Goal: Check status: Check status

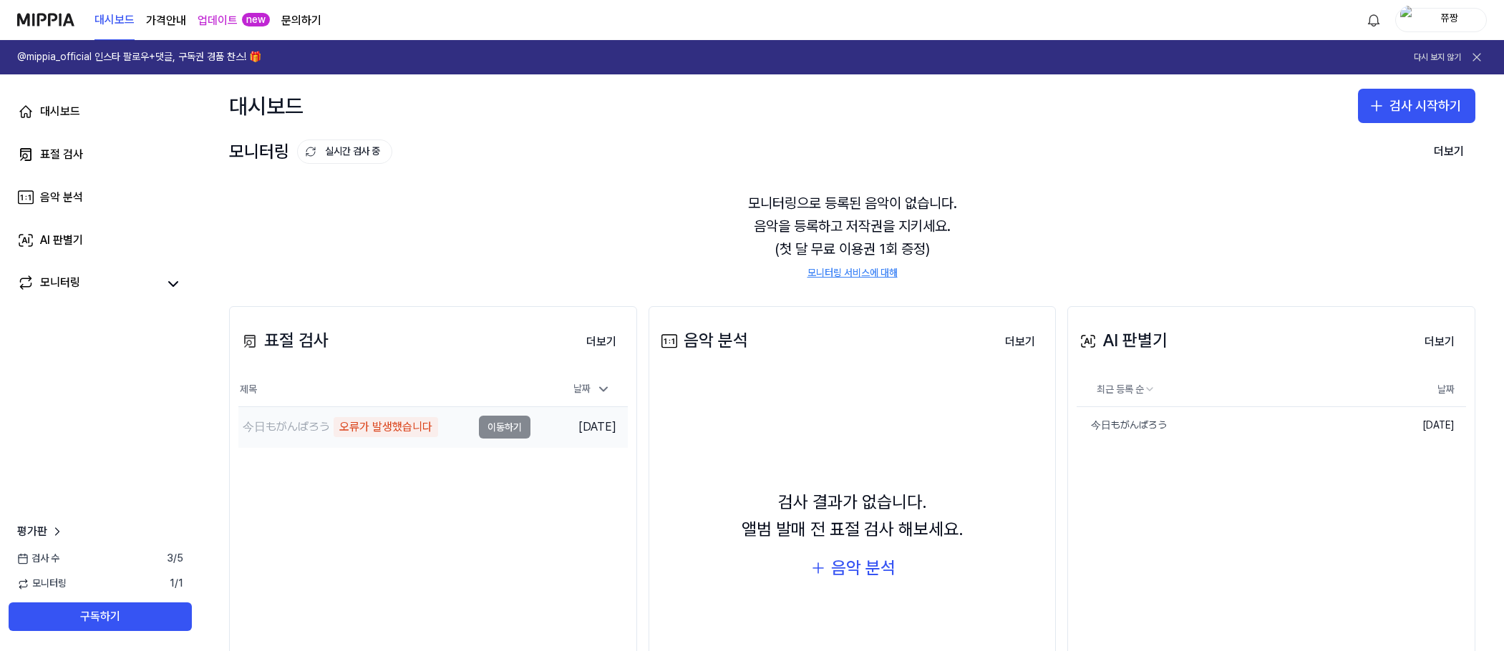
click at [394, 414] on div "今日もがんばろう 오류가 발생했습니다" at bounding box center [354, 427] width 233 height 40
click at [497, 425] on td "今日もがんばろう 오류가 발생했습니다 이동하기" at bounding box center [384, 427] width 292 height 40
click at [1251, 429] on link "今日もがんばろう" at bounding box center [1203, 425] width 252 height 37
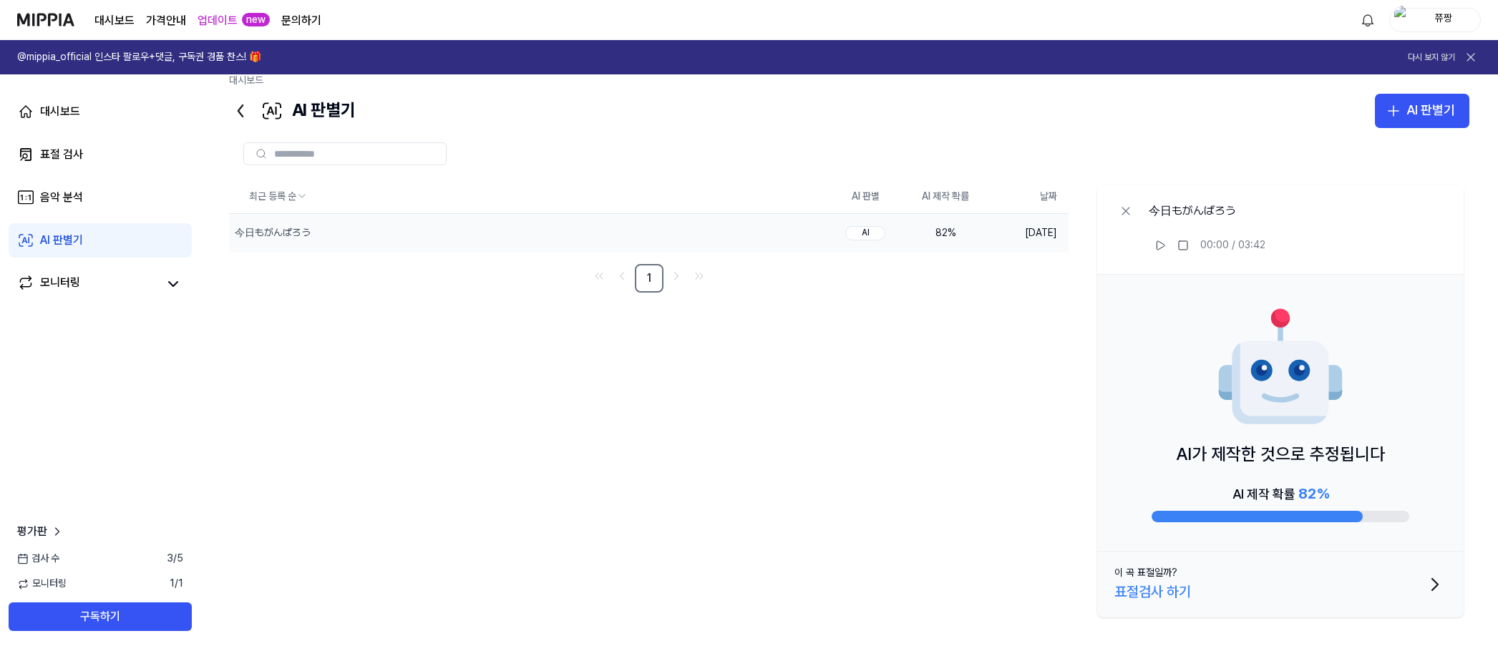
scroll to position [19, 0]
click at [57, 288] on div "모니터링" at bounding box center [60, 284] width 40 height 20
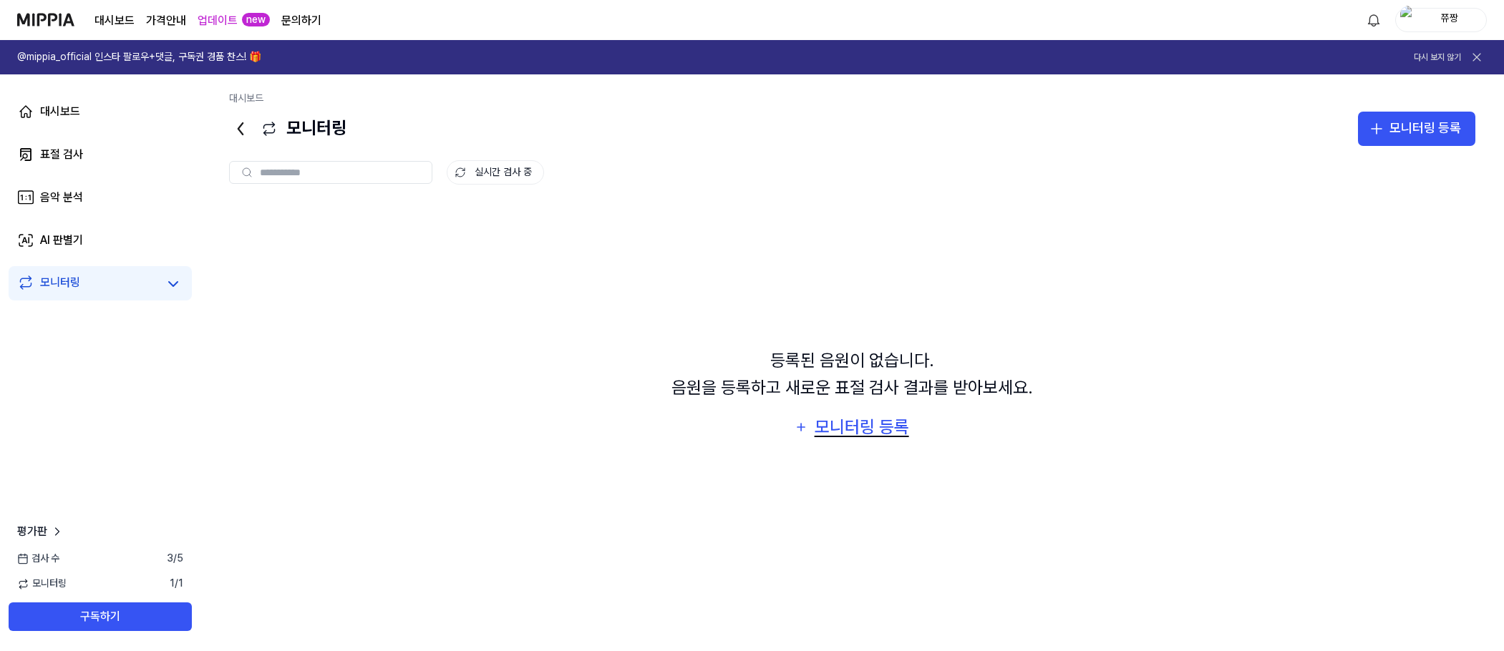
click at [873, 429] on div "모니터링 등록" at bounding box center [861, 427] width 97 height 27
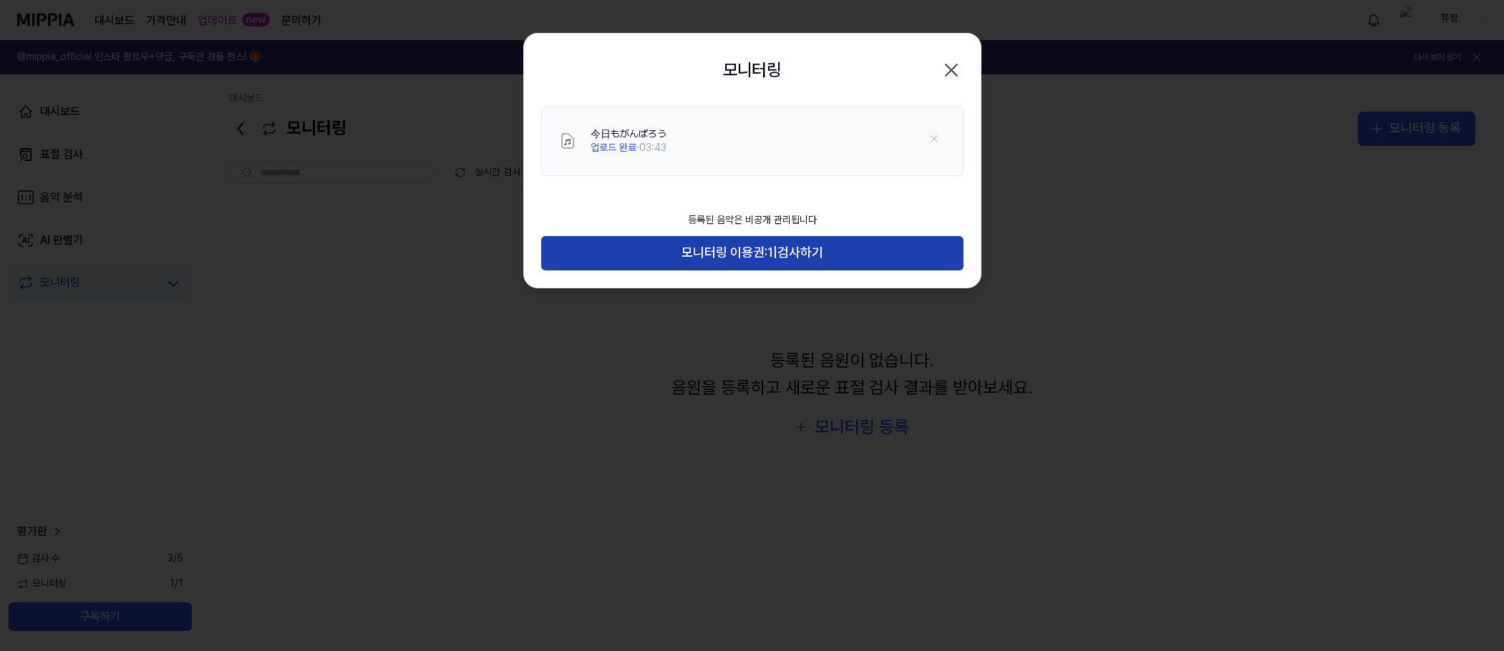
click at [760, 261] on span "모니터링 이용권:" at bounding box center [725, 253] width 86 height 21
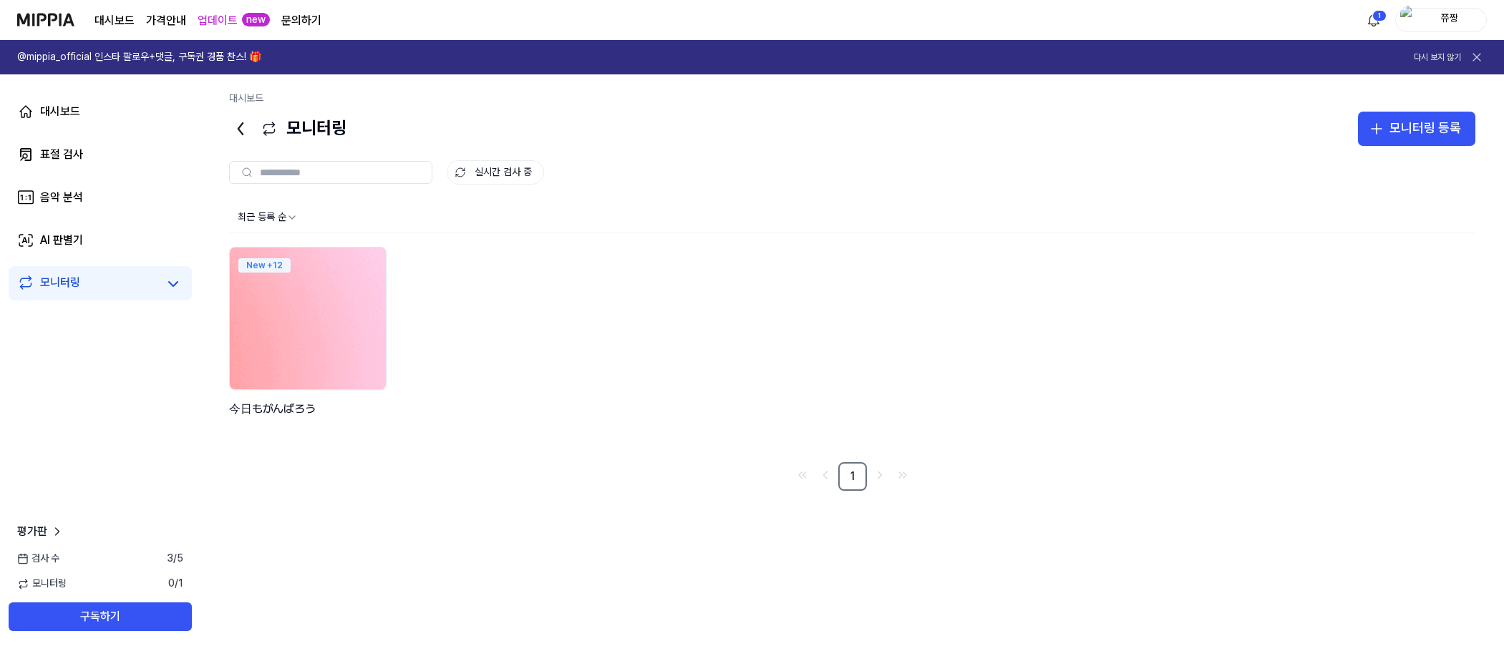
click at [285, 344] on img at bounding box center [308, 319] width 172 height 156
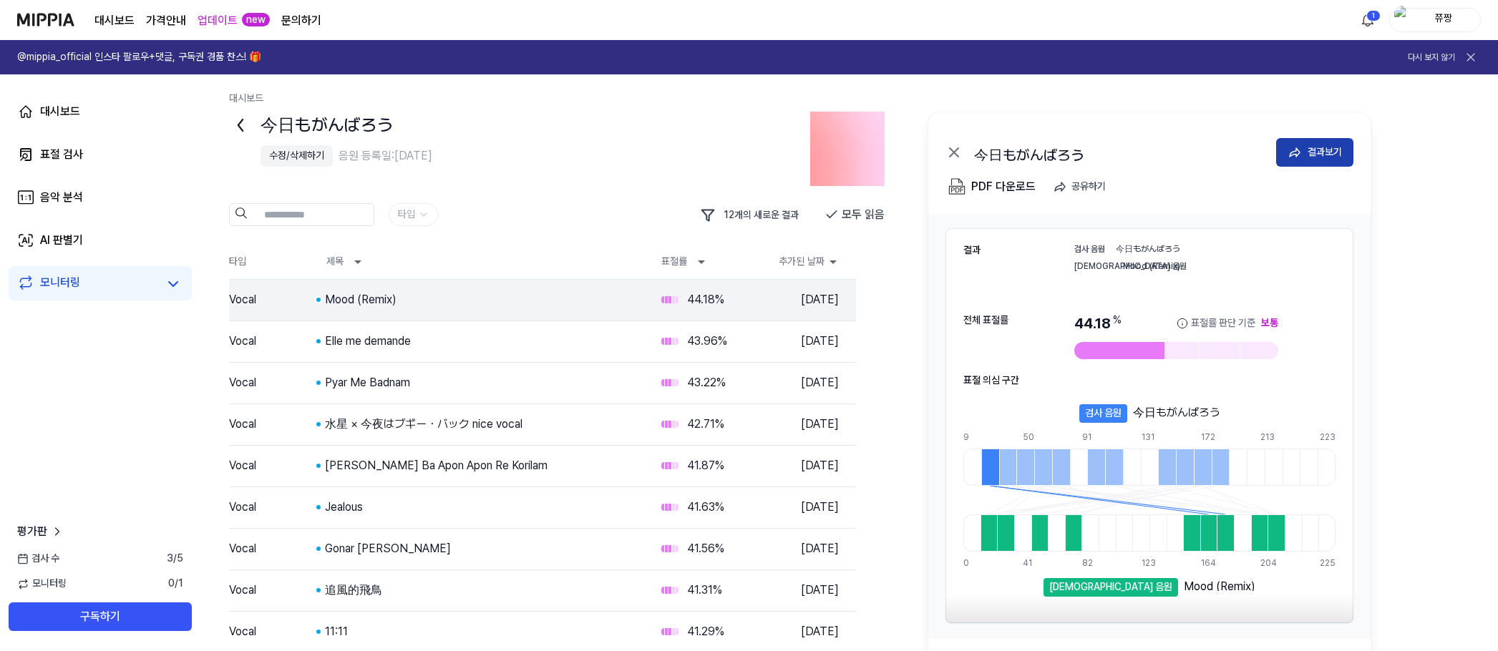
click at [1297, 148] on icon at bounding box center [1295, 152] width 14 height 14
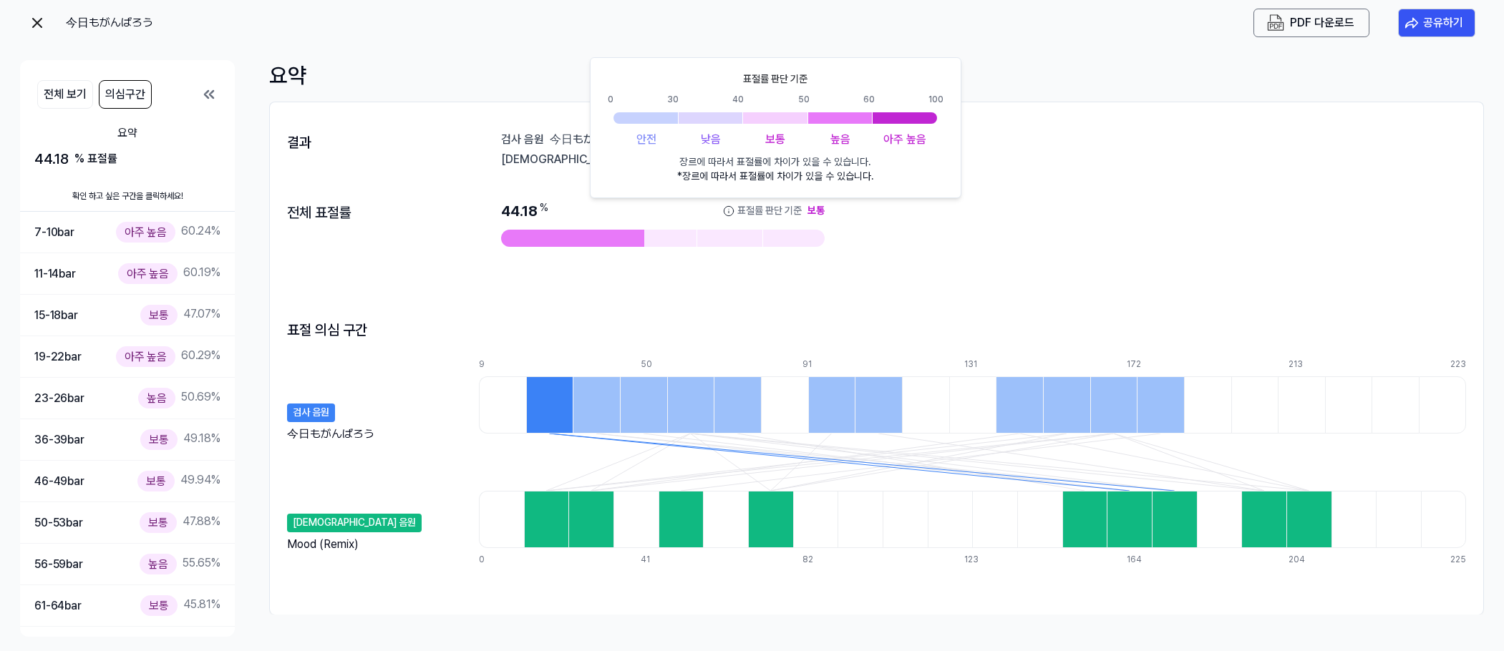
click at [742, 208] on div "표절률 판단 기준" at bounding box center [769, 211] width 64 height 14
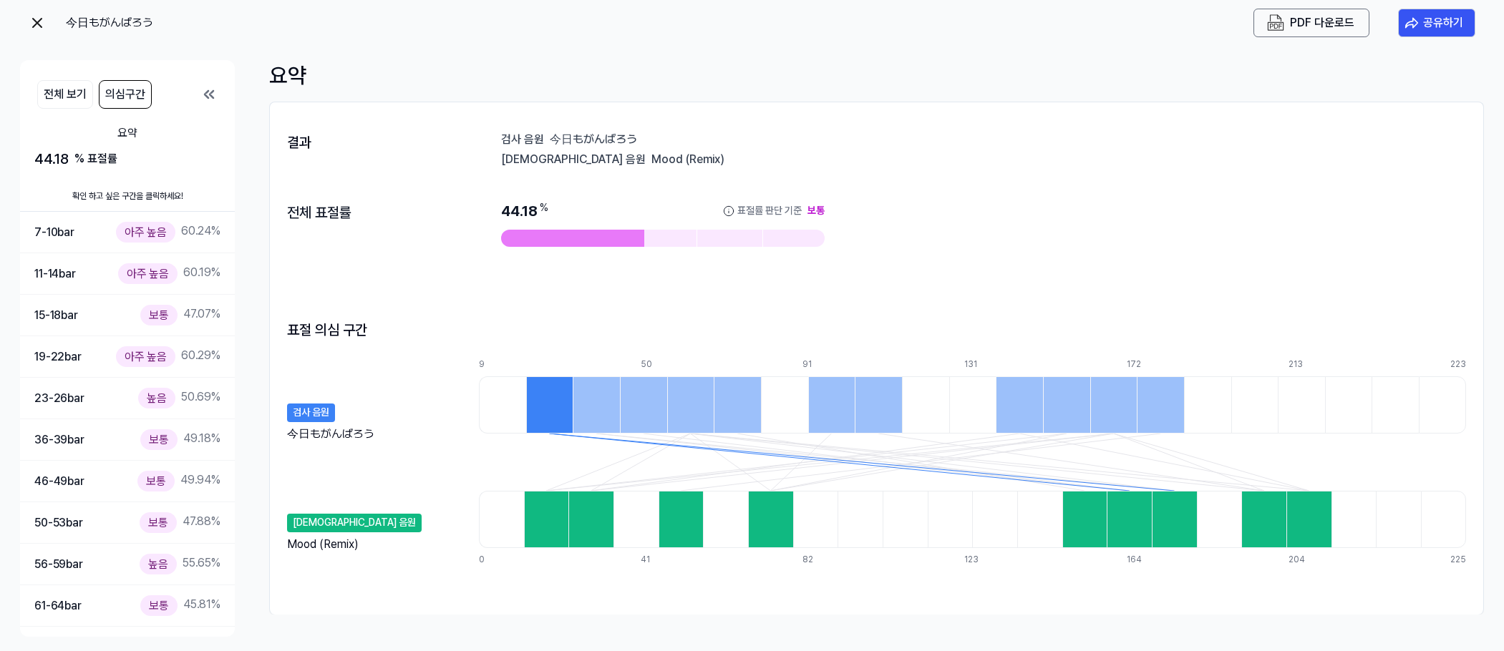
click at [732, 208] on icon at bounding box center [728, 210] width 11 height 11
click at [731, 208] on icon at bounding box center [728, 210] width 11 height 11
click at [795, 210] on div "표절률 판단 기준" at bounding box center [769, 211] width 64 height 14
click at [820, 211] on div "보통" at bounding box center [816, 211] width 17 height 14
click at [728, 211] on icon at bounding box center [728, 210] width 11 height 11
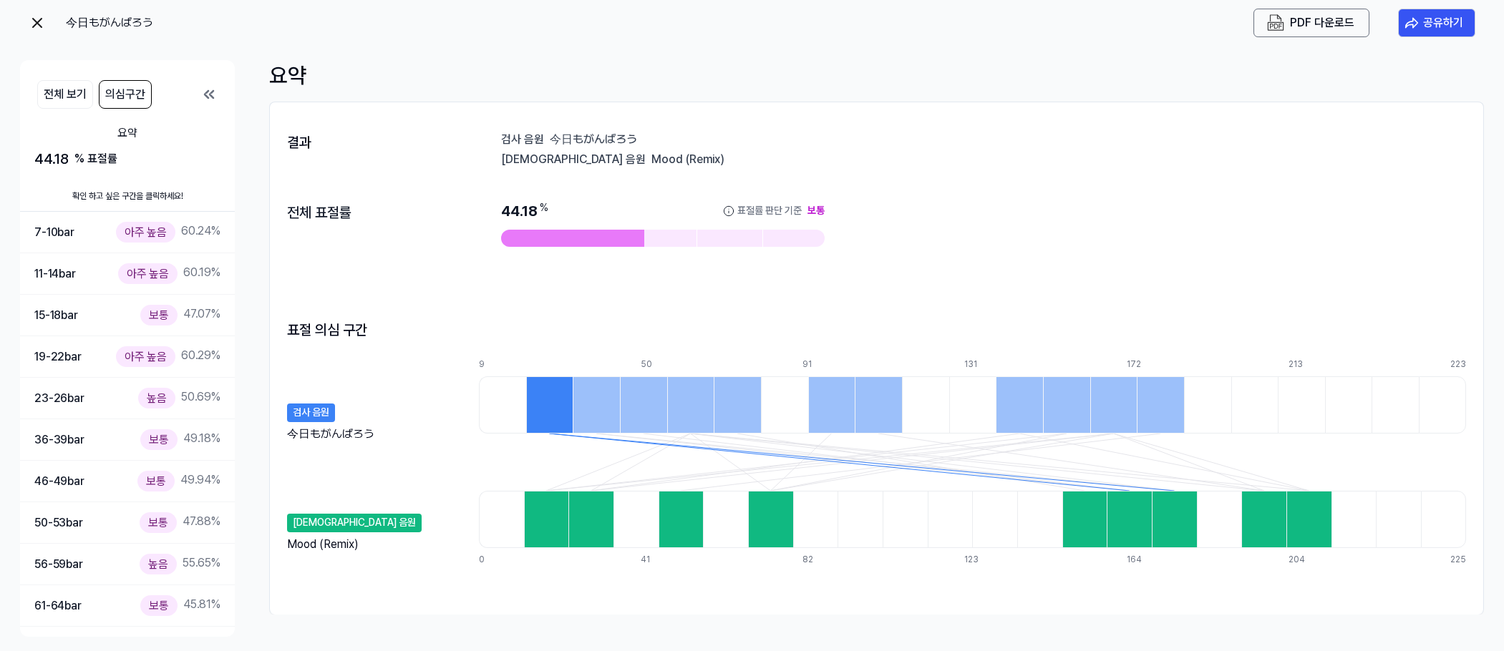
click at [568, 228] on div "44.18 % 표절률 판단 기준 보통" at bounding box center [663, 224] width 324 height 46
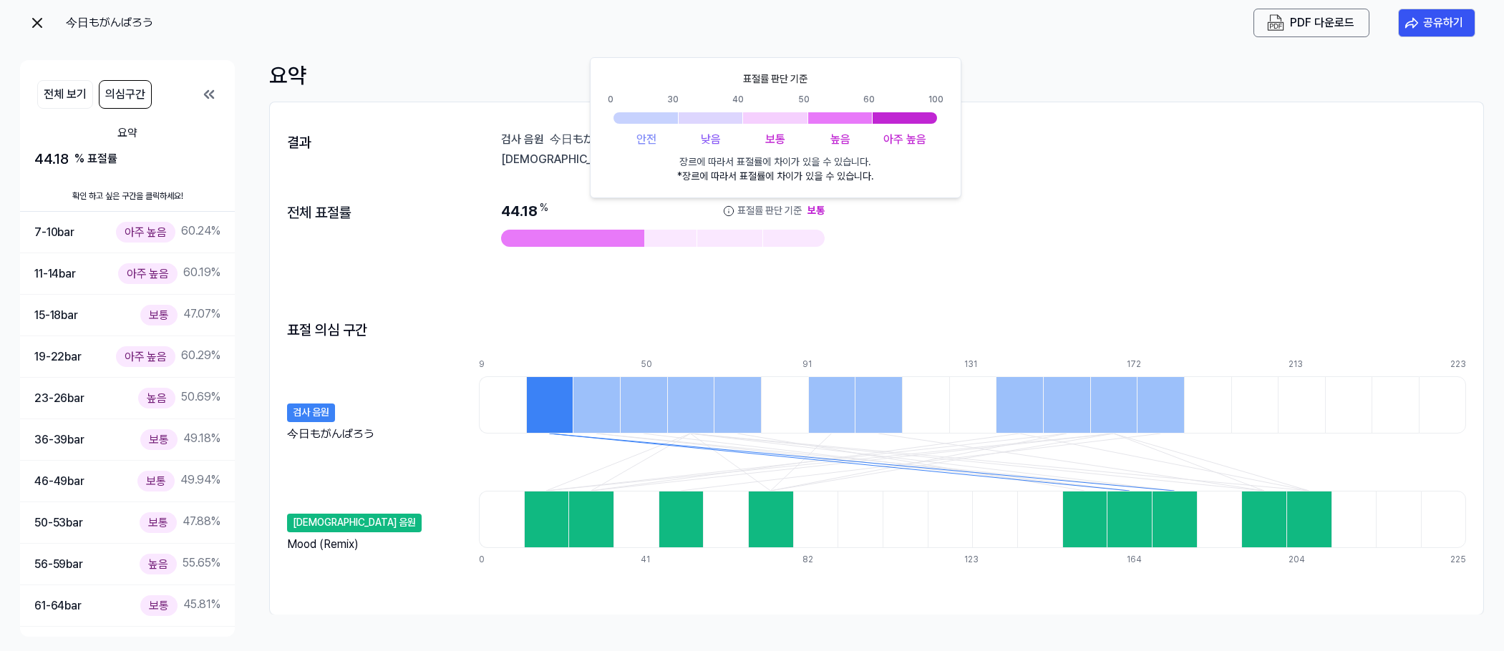
click at [770, 208] on div "표절률 판단 기준" at bounding box center [769, 211] width 64 height 14
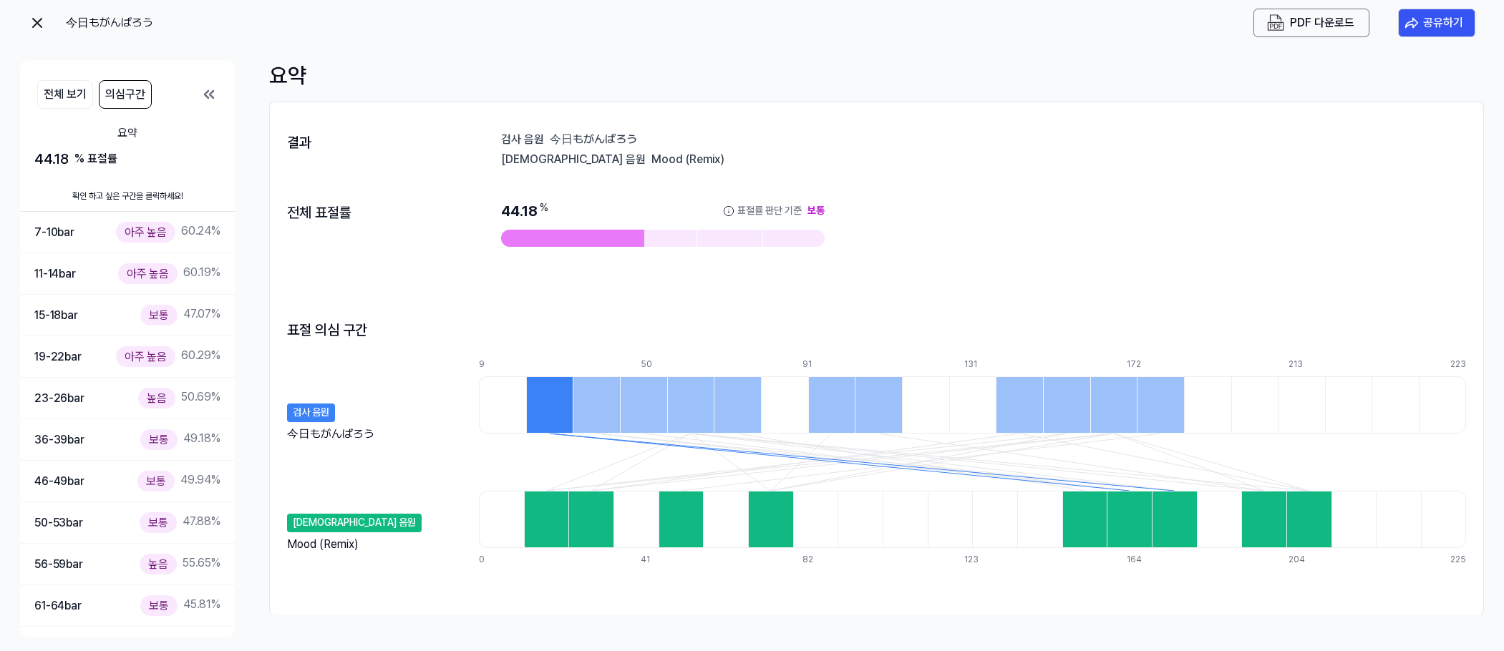
click at [872, 246] on div "44.18 % 표절률 판단 기준 보통" at bounding box center [983, 224] width 965 height 46
click at [465, 161] on div "결과 검사 음원 今日もがんばろう 비교 음원 Mood (Remix) 전체 표절률 44.18 % 표절률 판단 기준 보통 표절 의심 구간 검사 음원…" at bounding box center [876, 359] width 1213 height 484
click at [651, 158] on div "Mood (Remix)" at bounding box center [1058, 158] width 815 height 14
drag, startPoint x: 550, startPoint y: 158, endPoint x: 587, endPoint y: 158, distance: 37.2
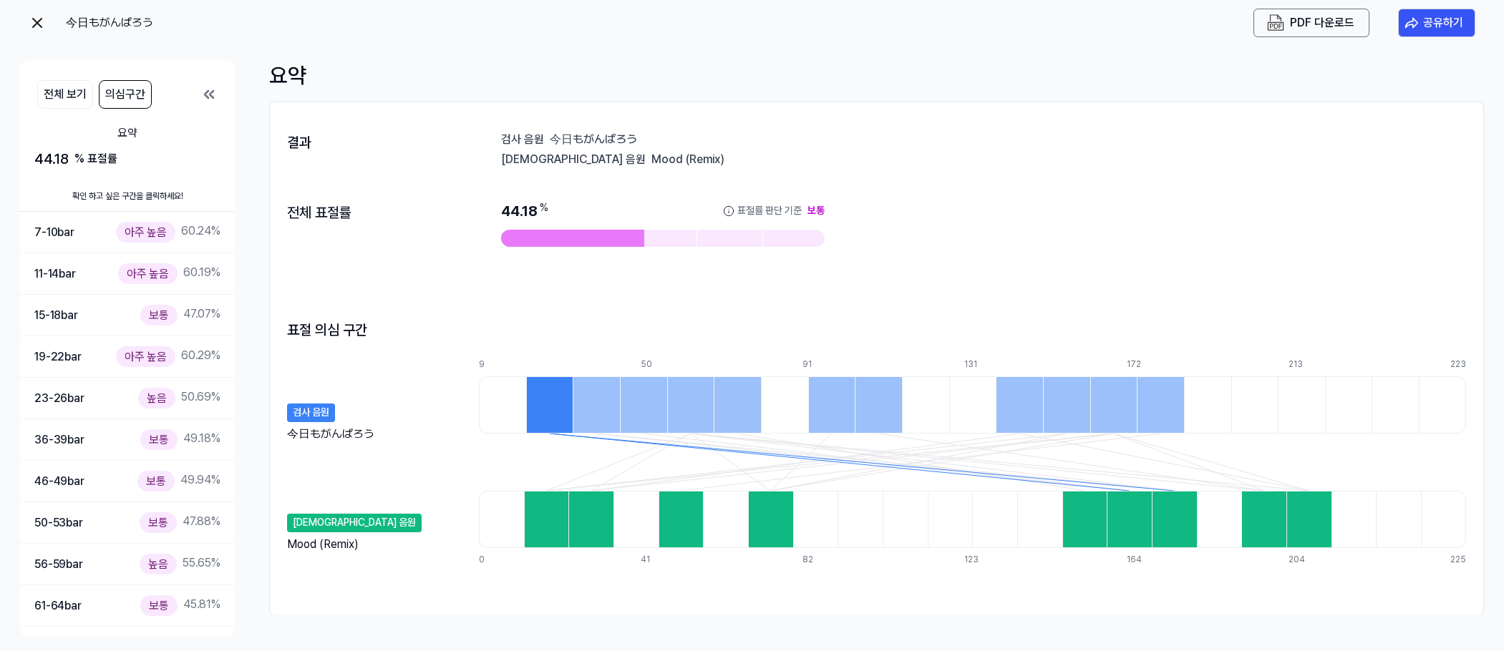
click at [651, 158] on div "Mood (Remix)" at bounding box center [1058, 158] width 815 height 14
click at [71, 94] on button "전체 보기" at bounding box center [65, 94] width 56 height 29
drag, startPoint x: 287, startPoint y: 432, endPoint x: 361, endPoint y: 432, distance: 73.7
click at [361, 432] on div "今日もがんばろう" at bounding box center [330, 432] width 87 height 13
click at [387, 423] on div "검사 음원 今日もがんばろう" at bounding box center [376, 399] width 178 height 80
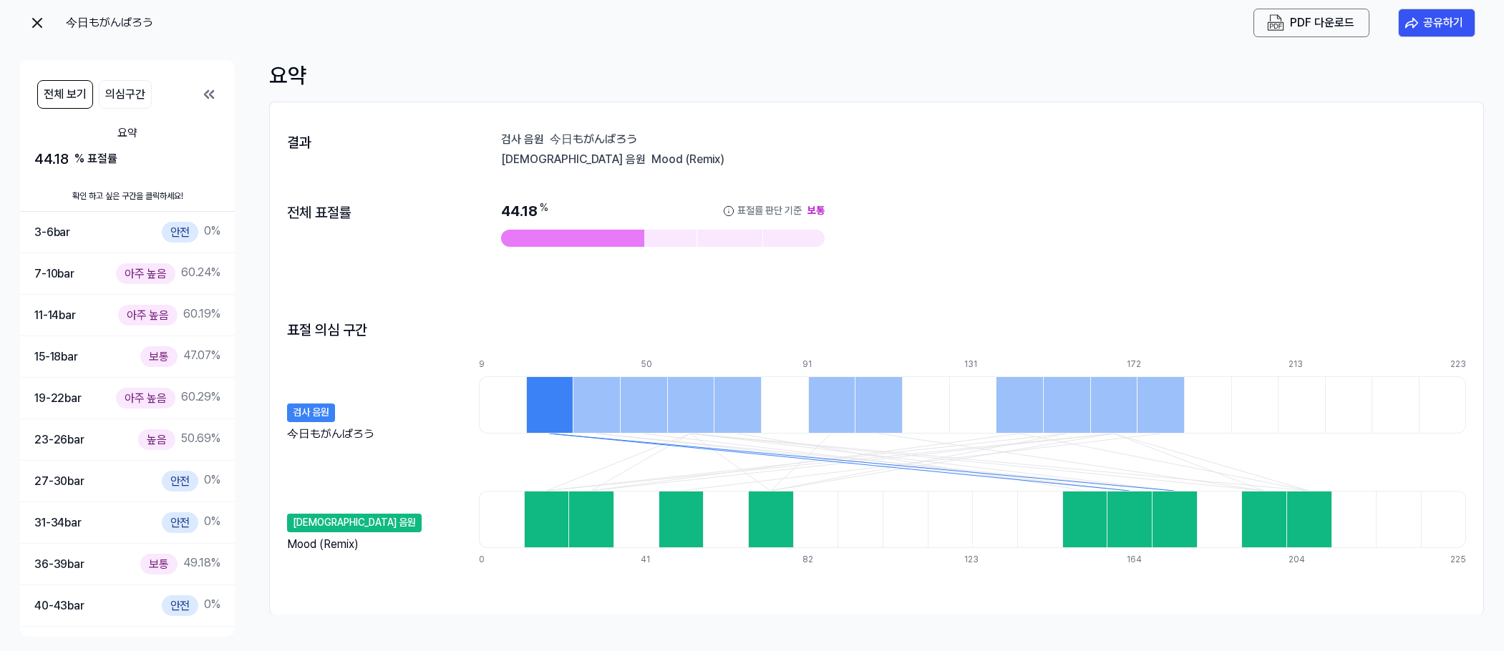
click at [498, 132] on div "결과 검사 음원 今日もがんばろう 비교 음원 Mood (Remix)" at bounding box center [876, 131] width 1179 height 29
click at [520, 152] on div "[DEMOGRAPHIC_DATA] 음원" at bounding box center [573, 158] width 145 height 14
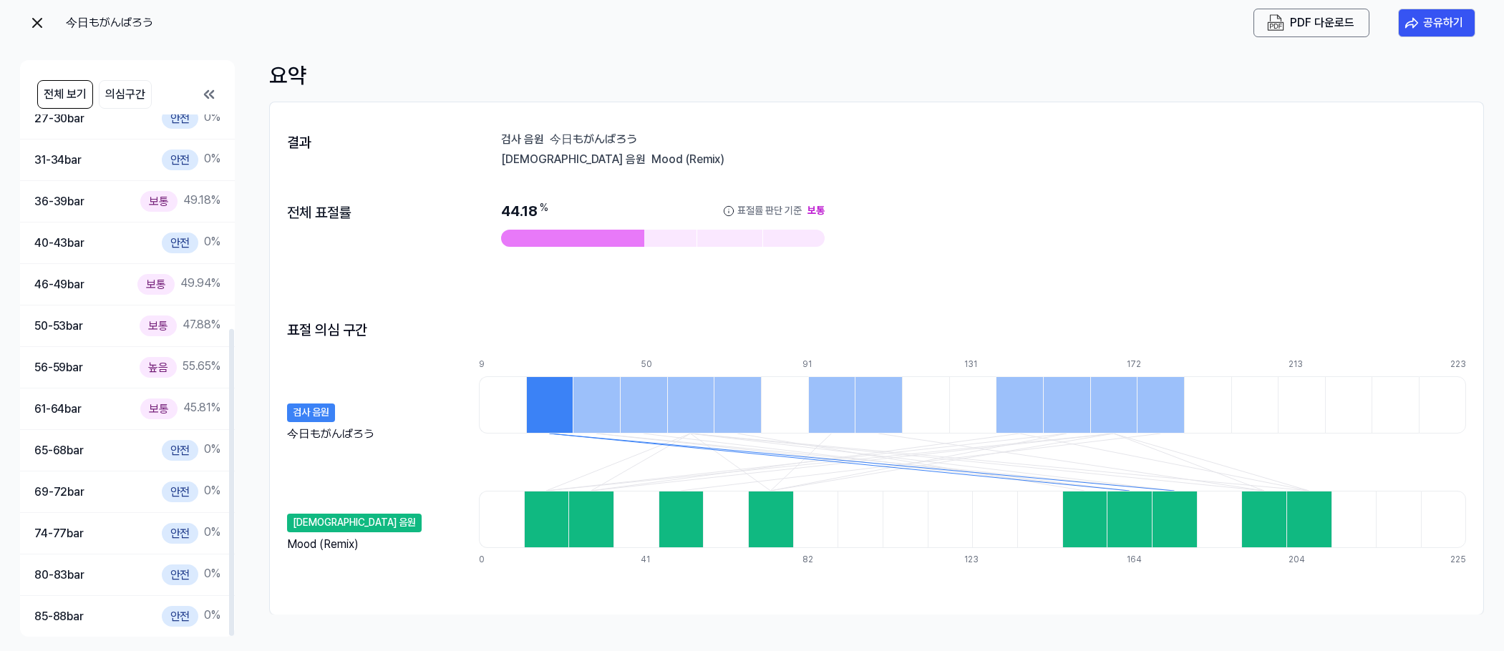
scroll to position [364, 0]
click at [31, 21] on img at bounding box center [37, 22] width 17 height 17
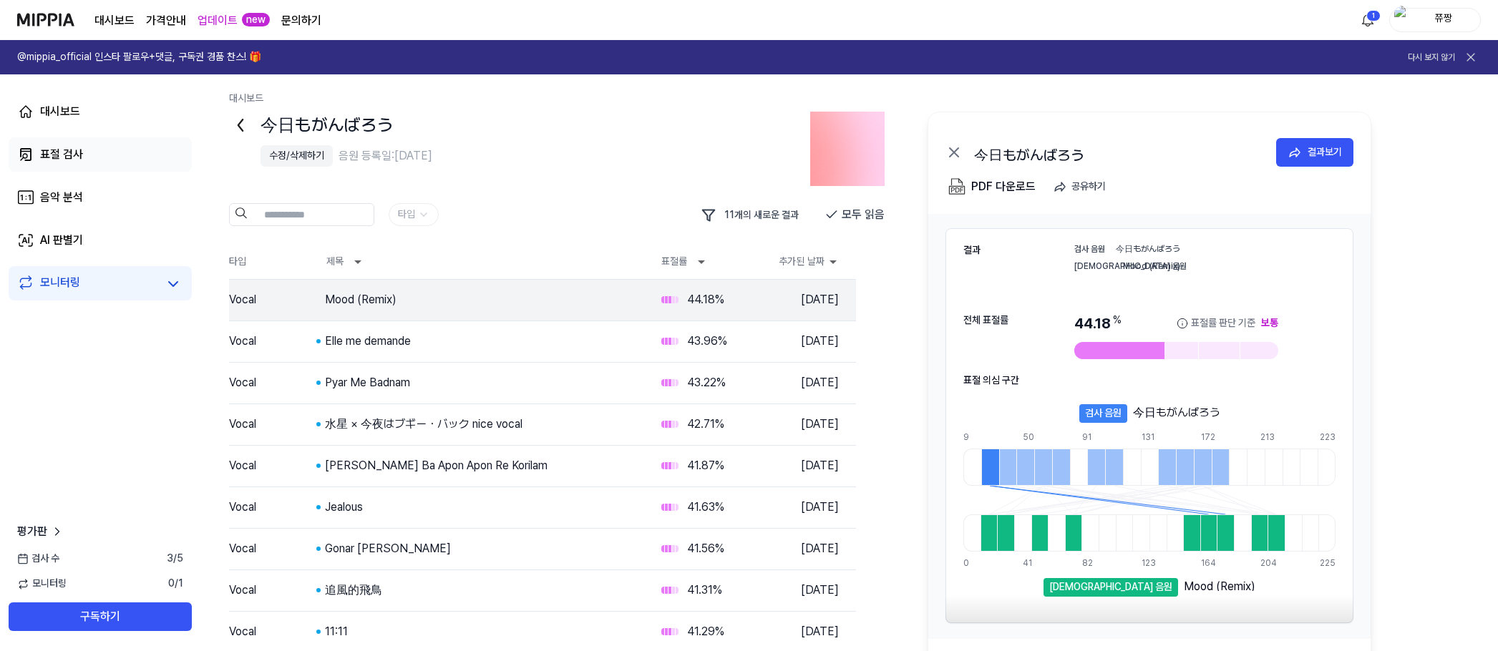
click at [58, 151] on div "표절 검사" at bounding box center [61, 154] width 43 height 17
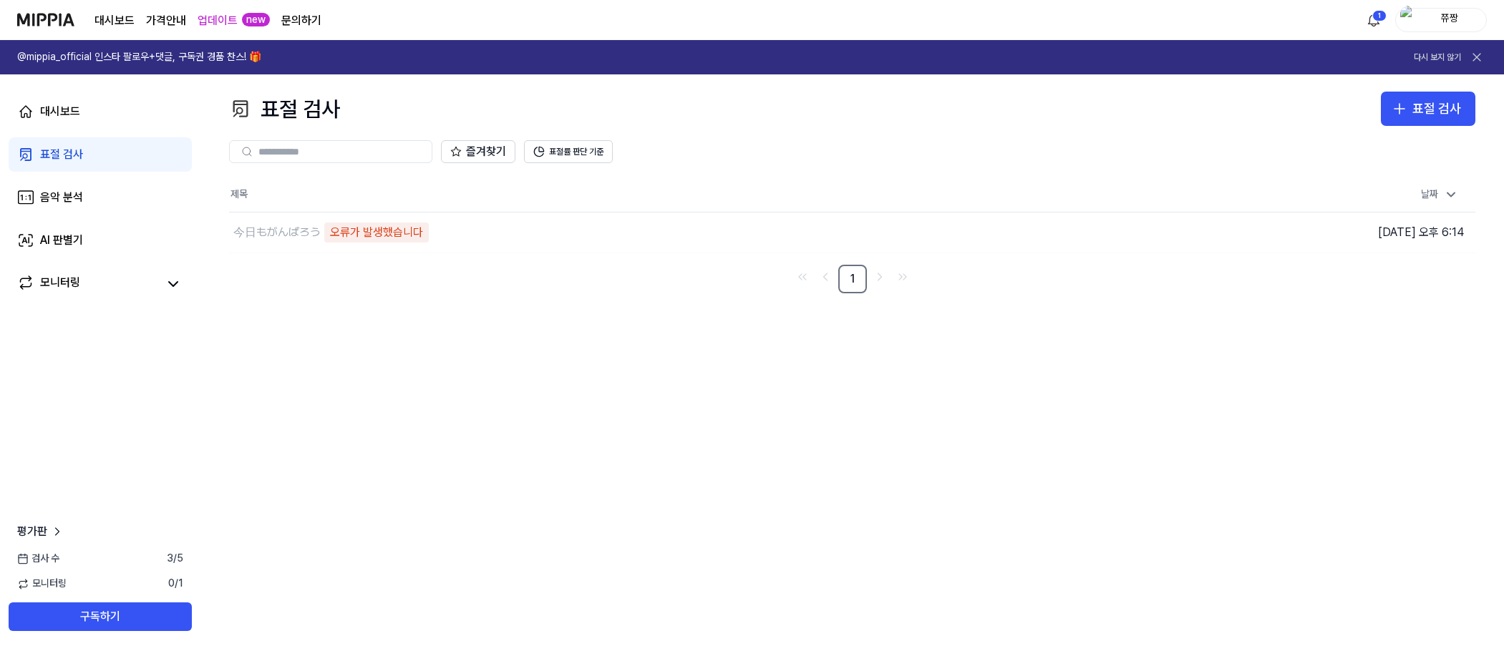
click at [520, 404] on div "표절 검사 표절 검사 표절 검사 음악 분석 AI 판별기 즐겨찾기 표절률 판단 기준 제목 날짜 今日もがんばろう 오류가 발생했습니다 이동하기 [D…" at bounding box center [852, 362] width 1304 height 577
